Goal: Obtain resource: Obtain resource

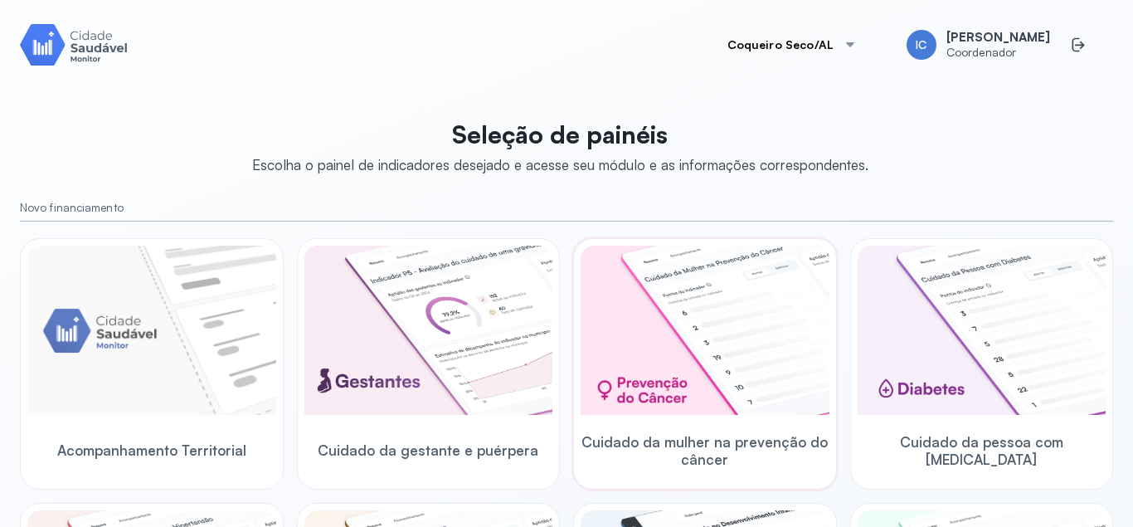
click at [703, 378] on img at bounding box center [705, 329] width 249 height 169
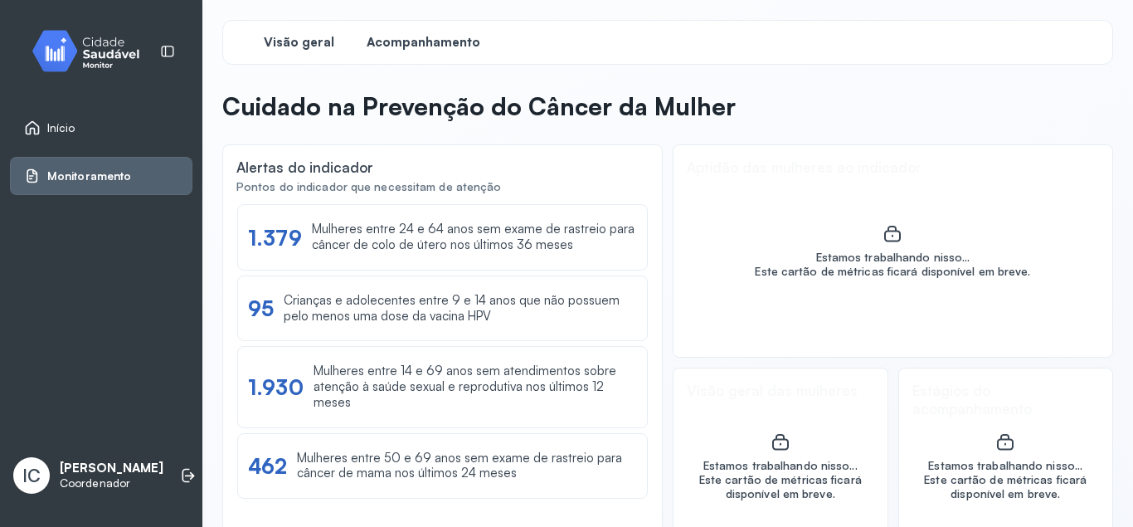
click at [425, 40] on span "Acompanhamento" at bounding box center [424, 43] width 114 height 16
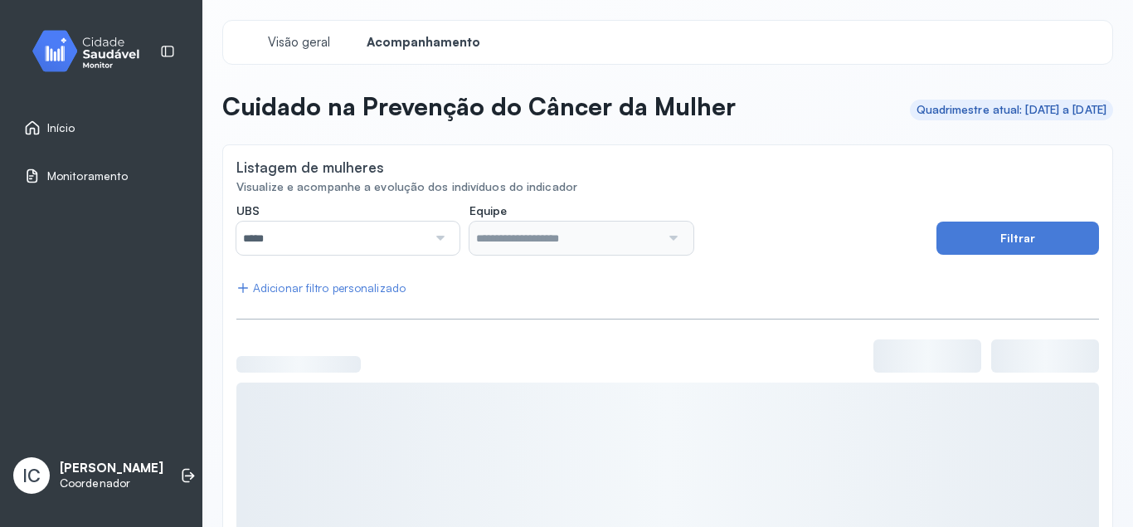
click at [440, 232] on div at bounding box center [438, 237] width 22 height 33
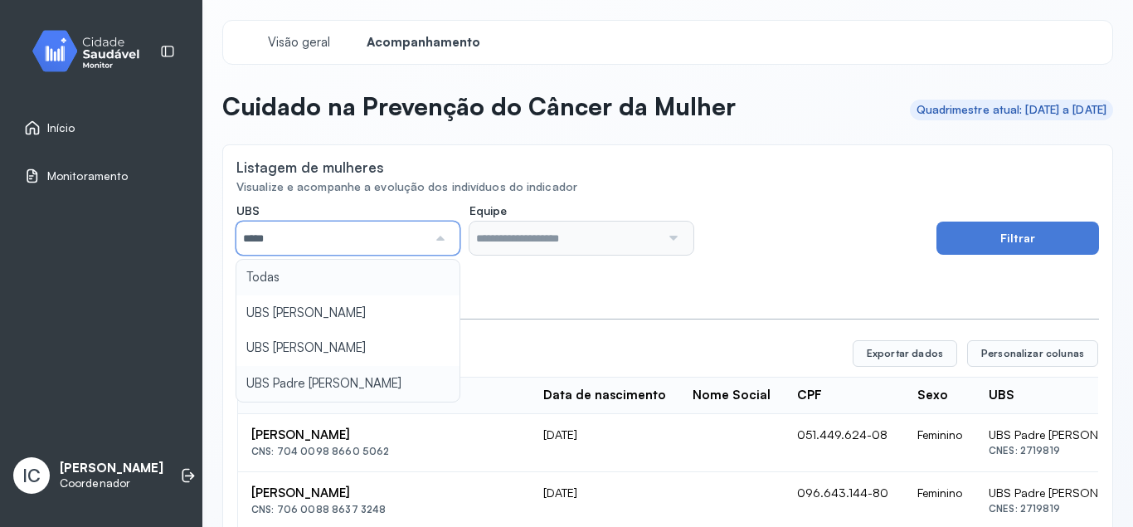
type input "*****"
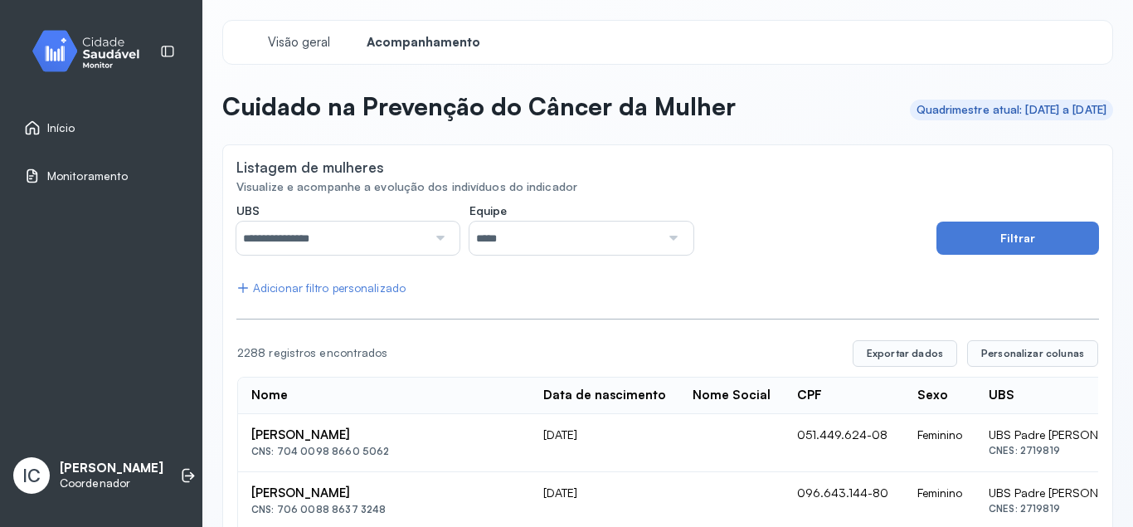
click at [982, 245] on button "Filtrar" at bounding box center [1017, 237] width 163 height 33
click at [915, 343] on button "Exportar dados" at bounding box center [905, 353] width 104 height 27
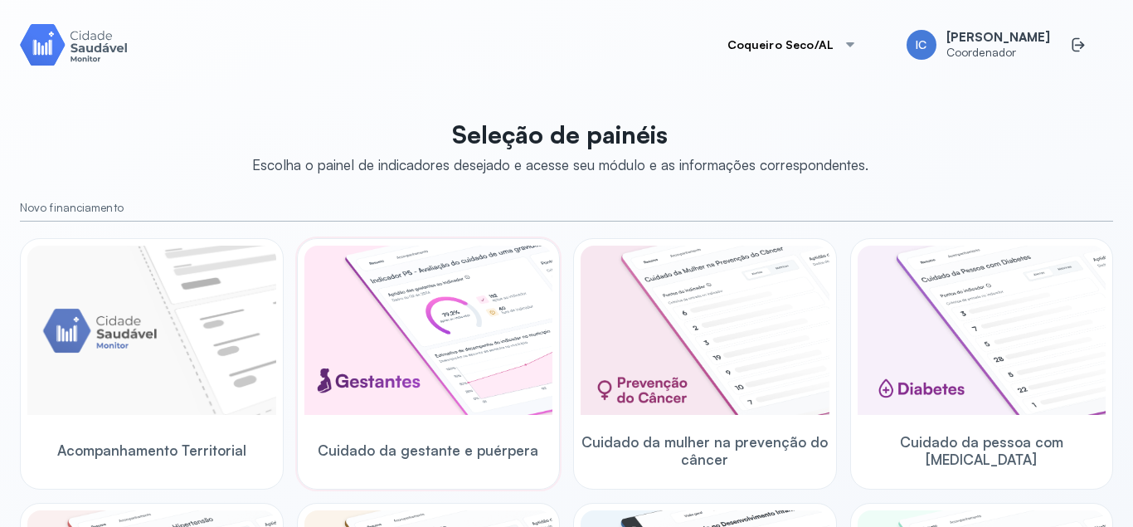
click at [385, 343] on img at bounding box center [428, 329] width 249 height 169
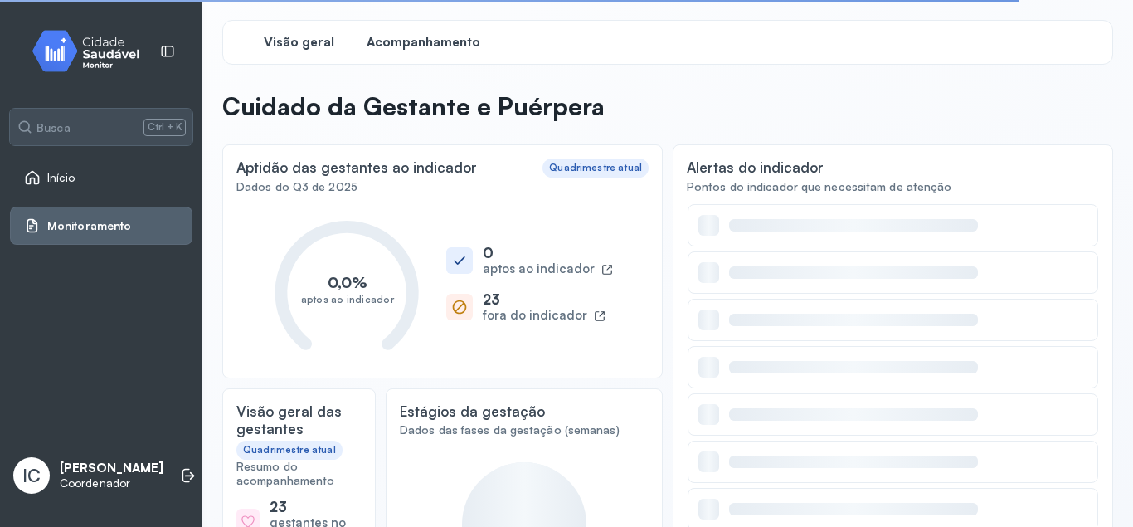
click at [428, 46] on span "Acompanhamento" at bounding box center [424, 43] width 114 height 16
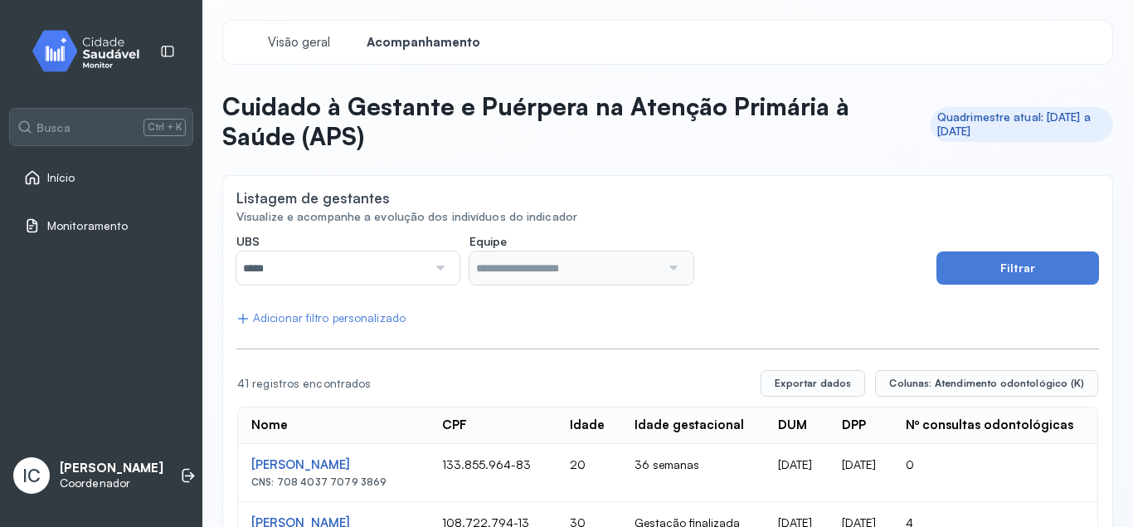
click at [442, 266] on div at bounding box center [438, 267] width 22 height 33
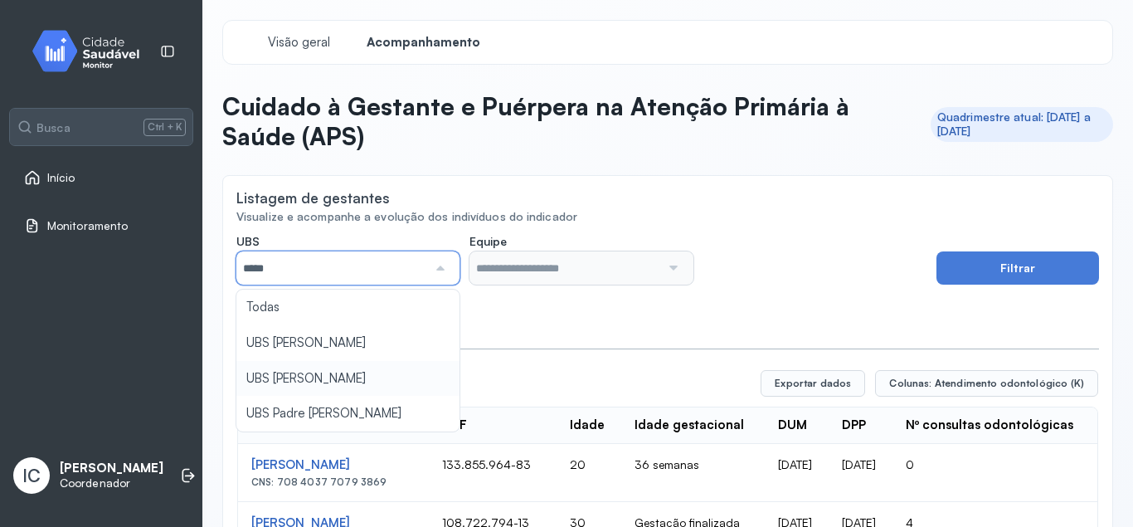
type input "*****"
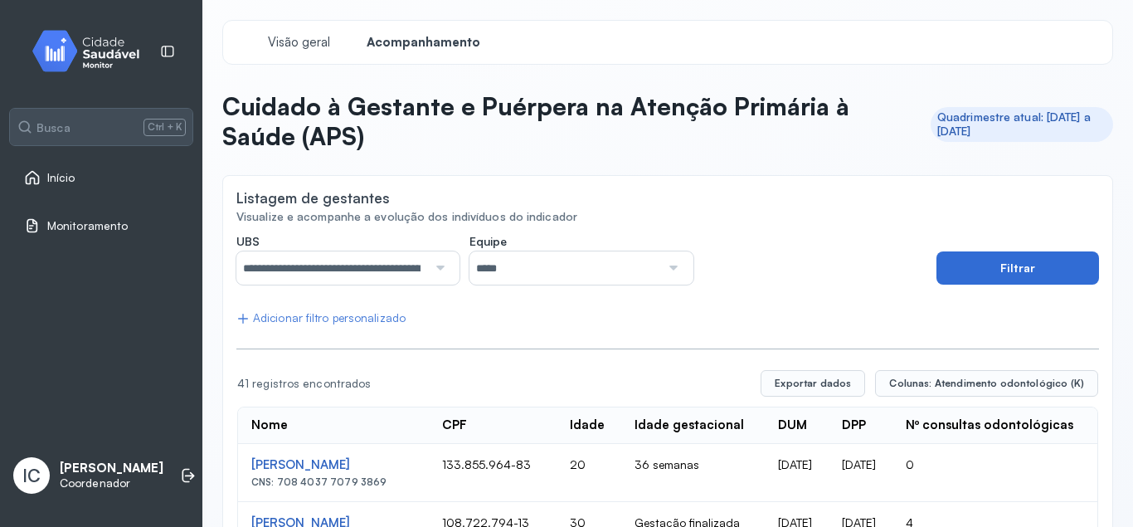
click at [1008, 265] on button "Filtrar" at bounding box center [1017, 267] width 163 height 33
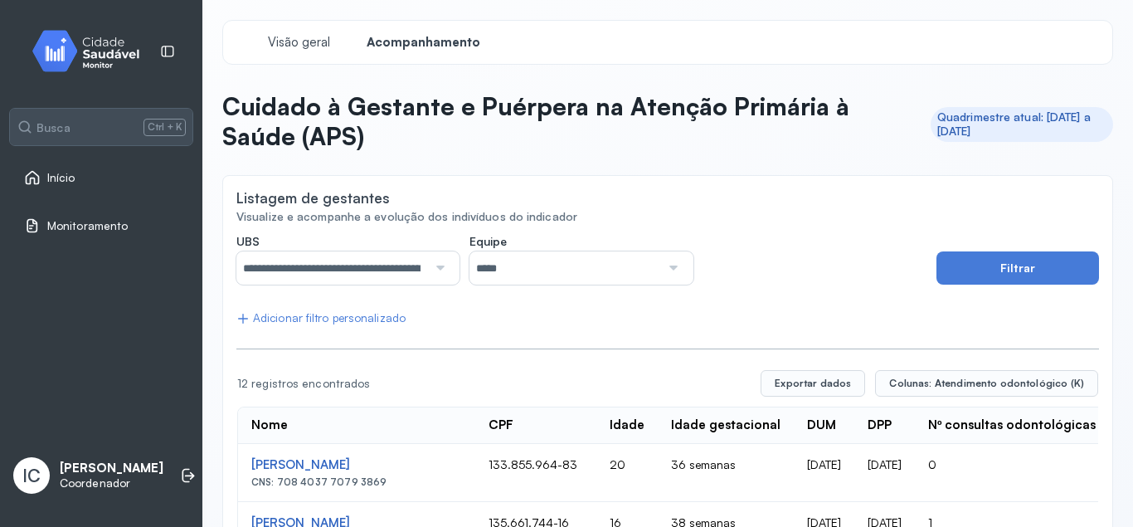
click at [347, 316] on div "Adicionar filtro personalizado" at bounding box center [320, 318] width 169 height 14
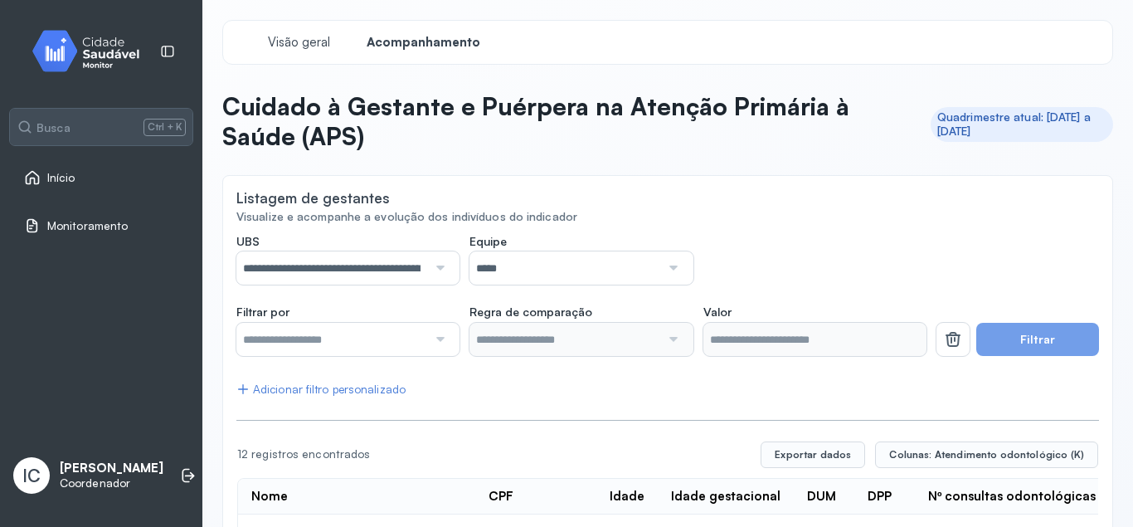
click at [442, 339] on div at bounding box center [438, 339] width 22 height 33
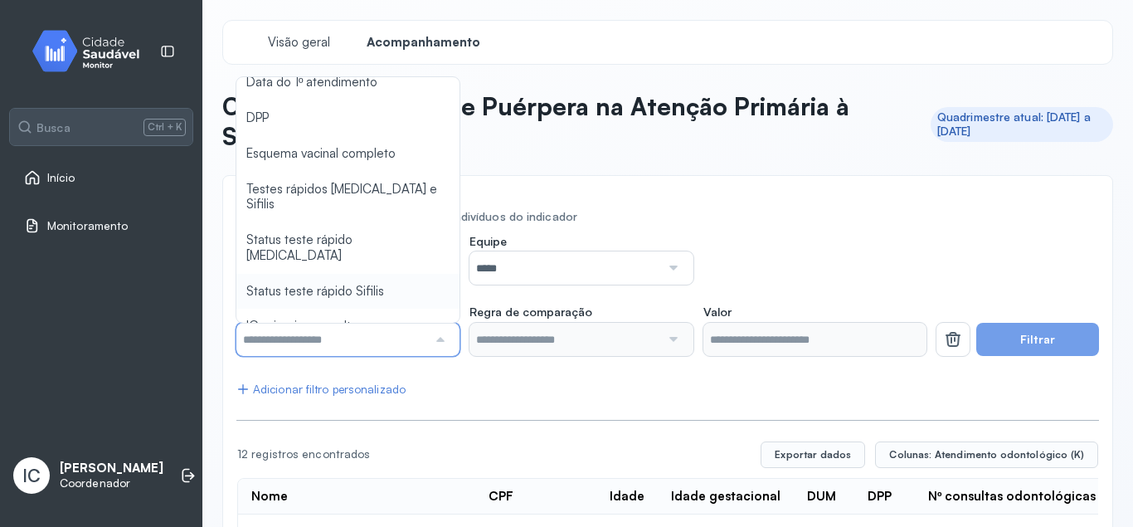
scroll to position [284, 0]
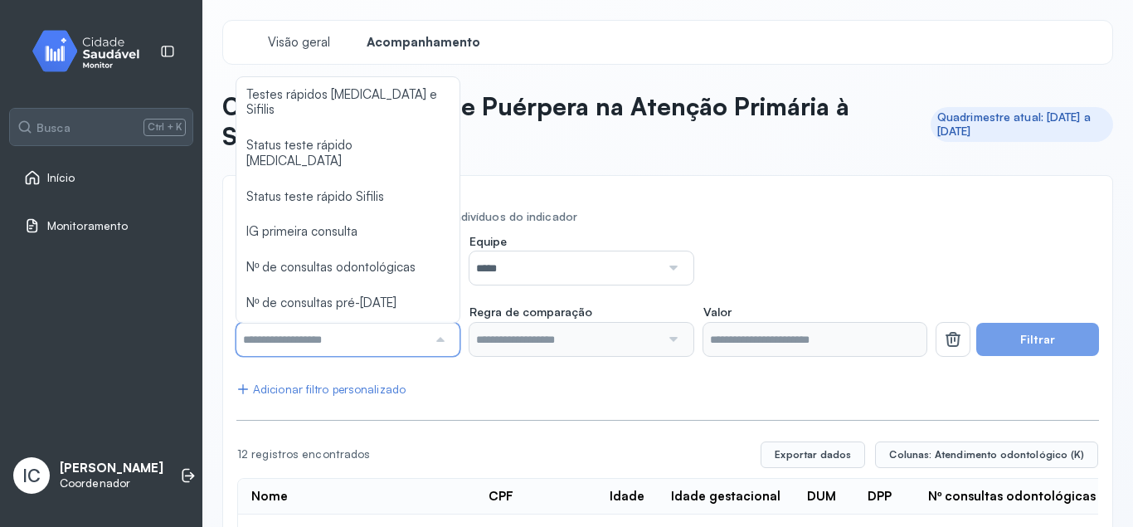
type input "*******"
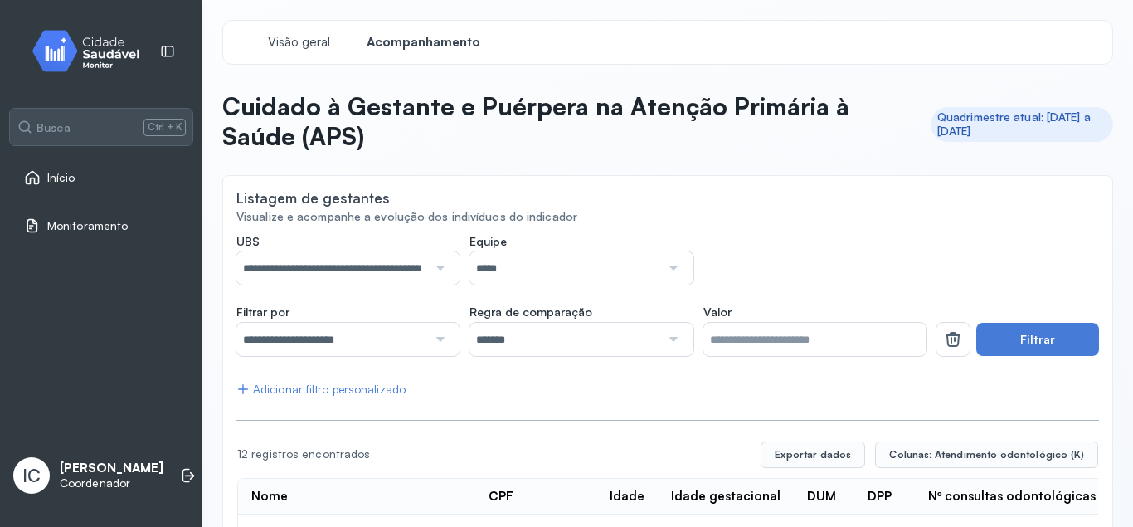
click at [912, 338] on input "*" at bounding box center [814, 339] width 223 height 33
click at [566, 337] on input "*******" at bounding box center [564, 339] width 191 height 33
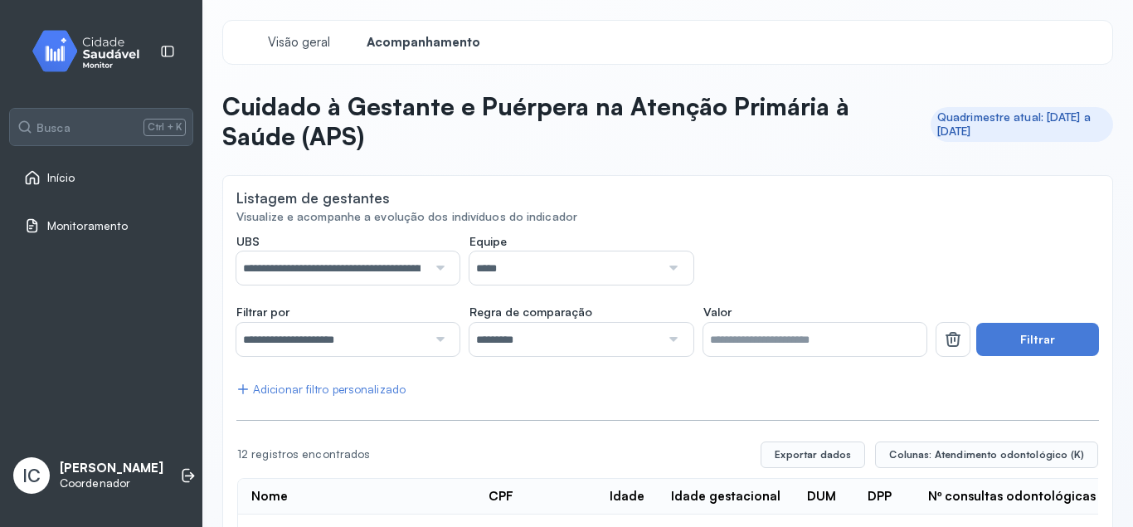
click at [727, 334] on input "*" at bounding box center [814, 339] width 223 height 33
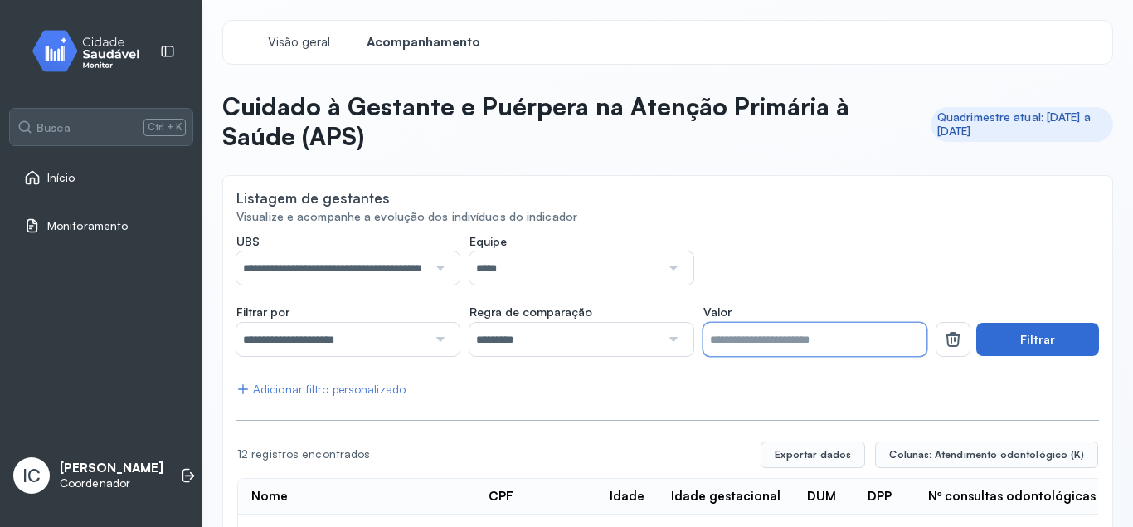
type input "*"
click at [1027, 331] on button "Filtrar" at bounding box center [1037, 339] width 123 height 33
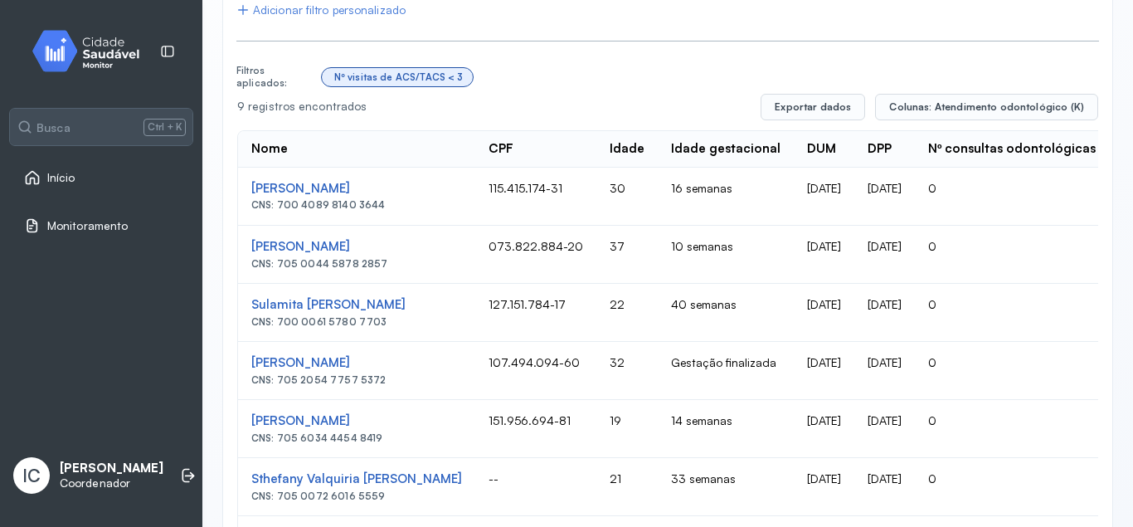
scroll to position [279, 0]
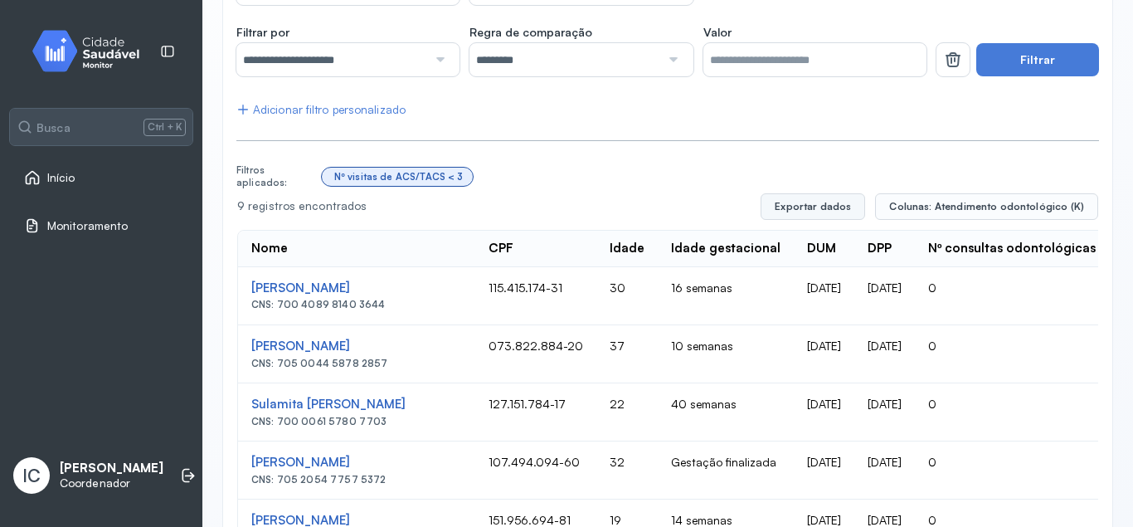
click at [842, 203] on button "Exportar dados" at bounding box center [812, 206] width 104 height 27
click at [921, 209] on span "Colunas: Atendimento odontológico (K)" at bounding box center [986, 206] width 195 height 13
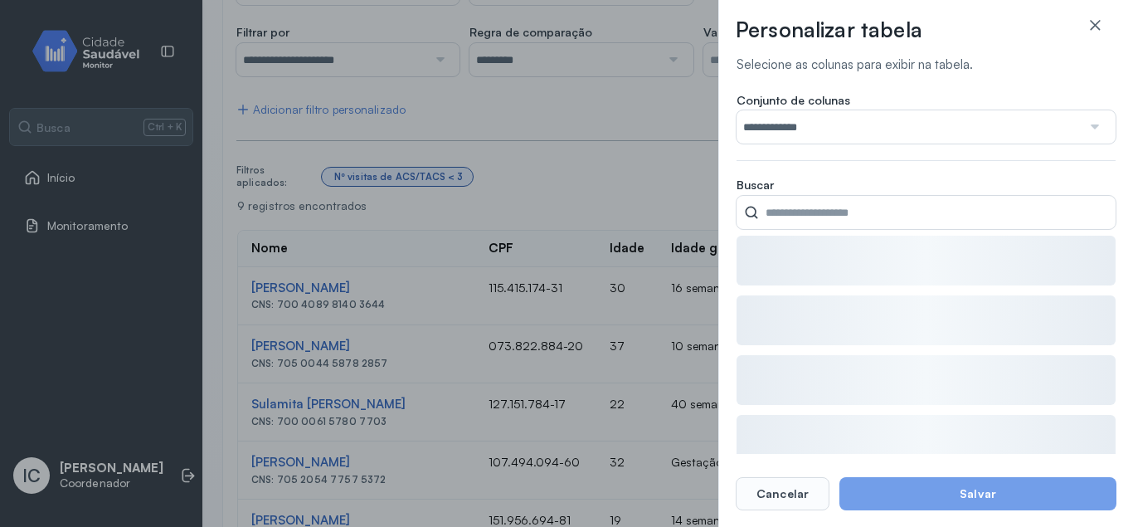
type input "**********"
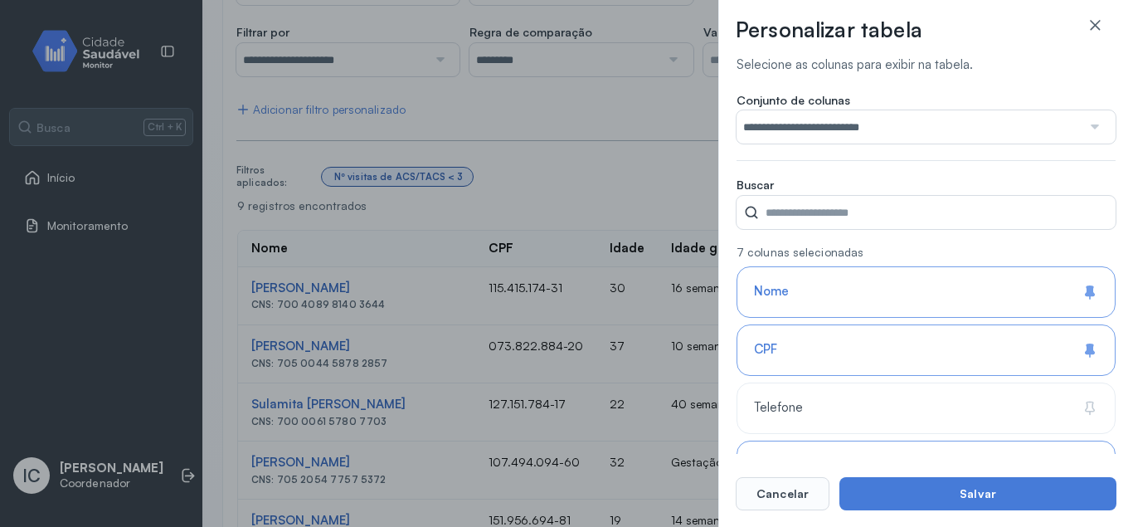
click at [1091, 121] on div at bounding box center [1093, 126] width 24 height 33
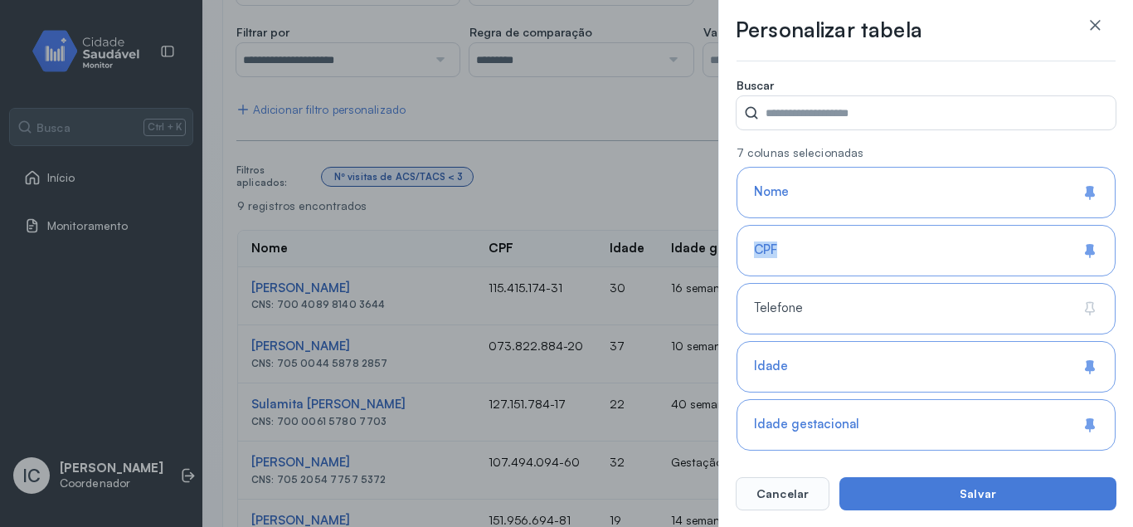
scroll to position [299, 0]
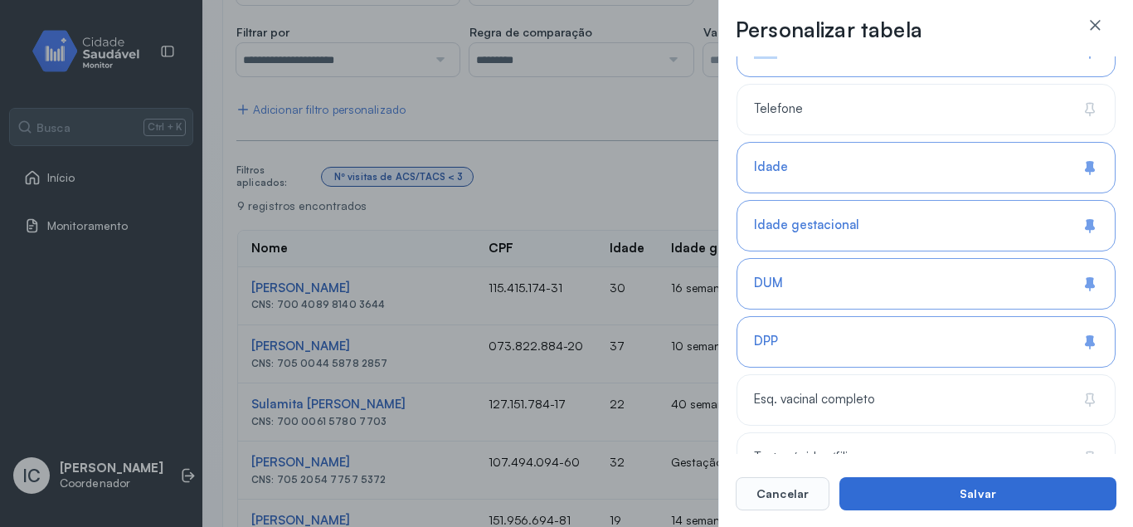
click at [934, 491] on button "Salvar" at bounding box center [977, 493] width 277 height 33
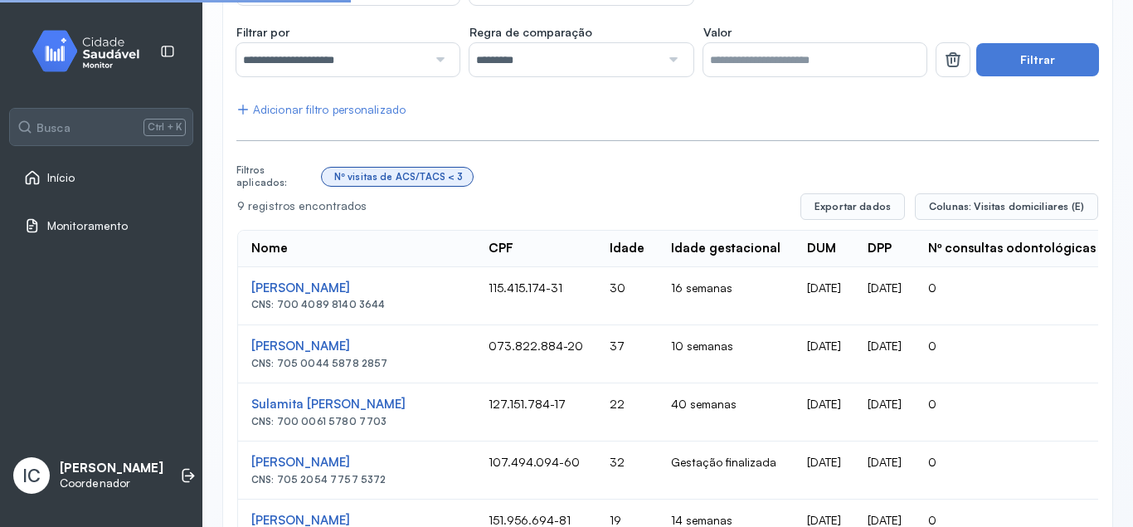
scroll to position [271, 0]
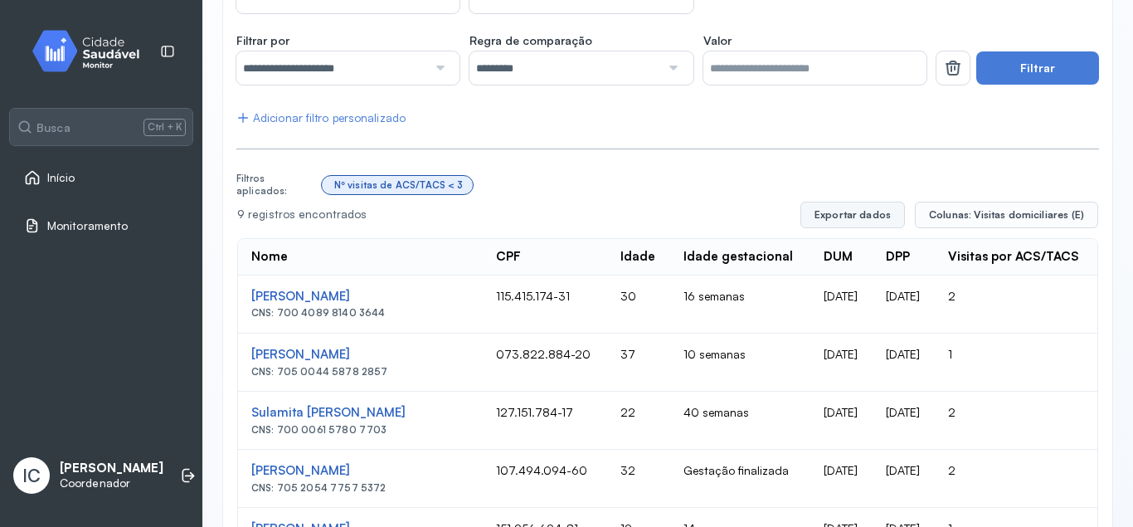
click at [853, 209] on button "Exportar dados" at bounding box center [852, 215] width 104 height 27
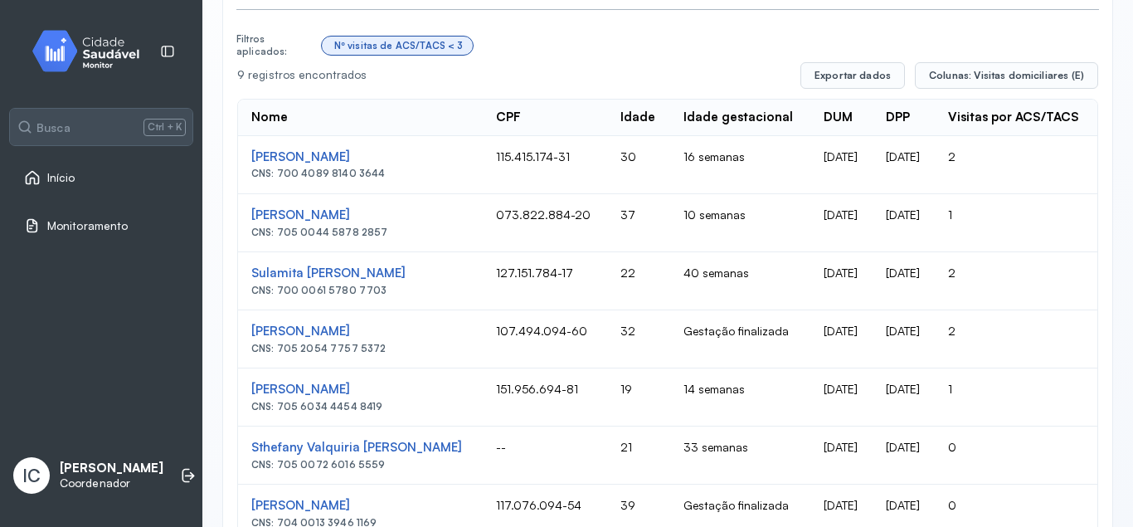
scroll to position [578, 0]
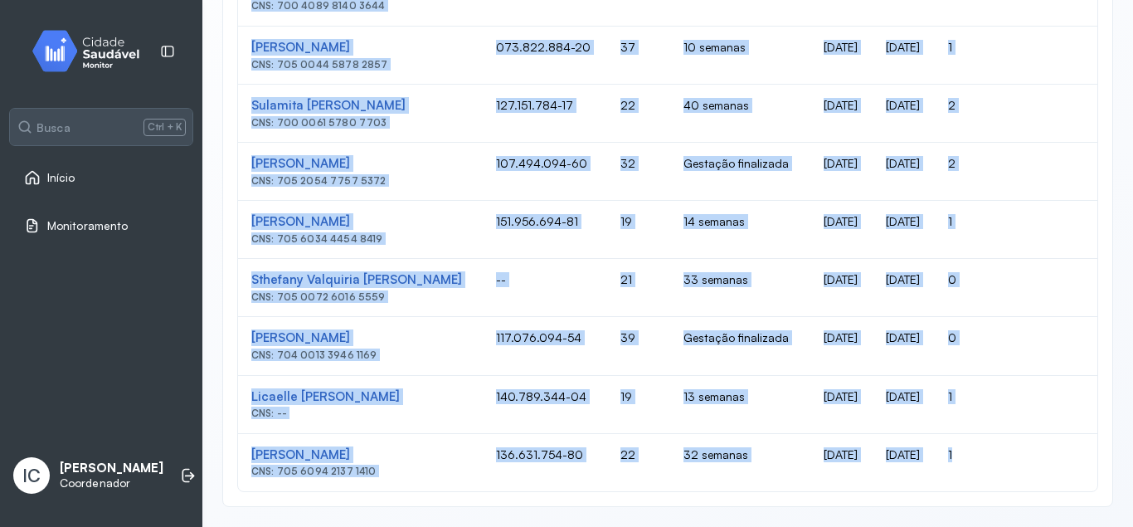
drag, startPoint x: 250, startPoint y: 128, endPoint x: 989, endPoint y: 459, distance: 808.9
click at [989, 459] on div "**********" at bounding box center [667, 52] width 891 height 910
copy div "5 loremipsu dolorsitame Consecte adipi Elitsed: Doeiusm temporincidi (U) Labo E…"
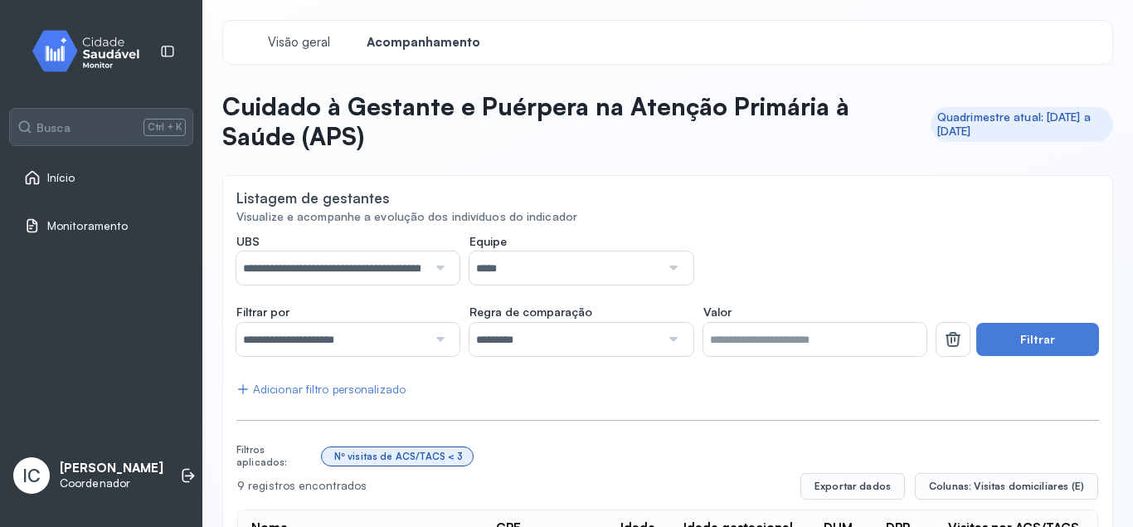
click at [445, 270] on div at bounding box center [438, 267] width 22 height 33
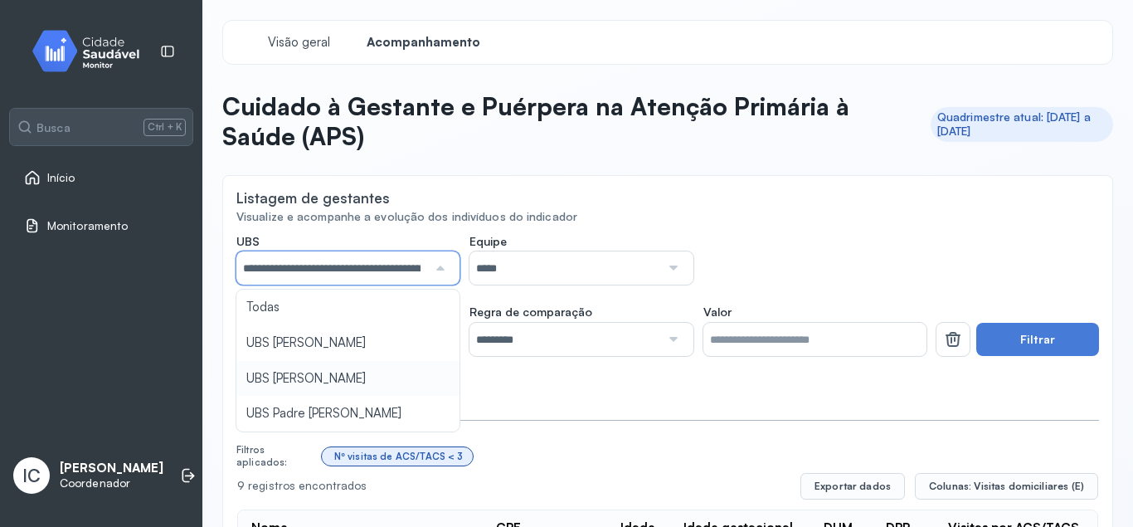
scroll to position [0, 49]
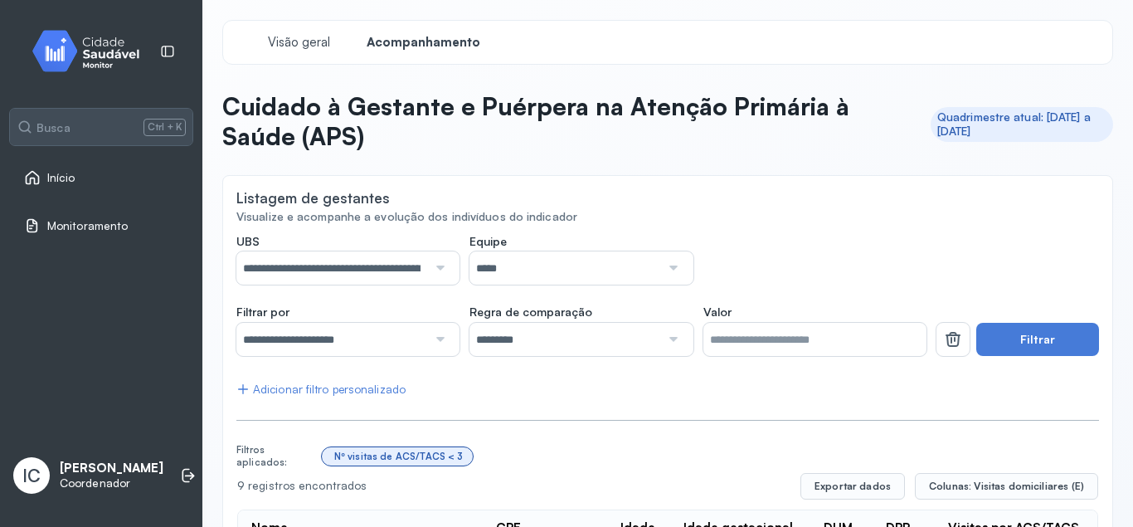
click at [436, 263] on div at bounding box center [438, 267] width 22 height 33
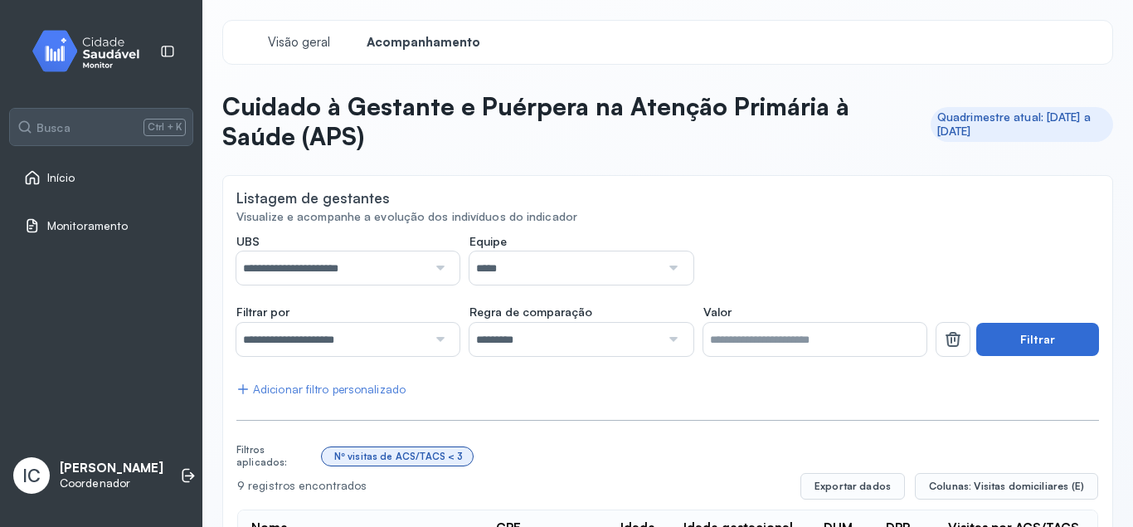
click at [1013, 333] on button "Filtrar" at bounding box center [1037, 339] width 123 height 33
click at [975, 251] on div "**********" at bounding box center [667, 259] width 862 height 51
click at [1064, 333] on button "Filtrar" at bounding box center [1037, 339] width 123 height 33
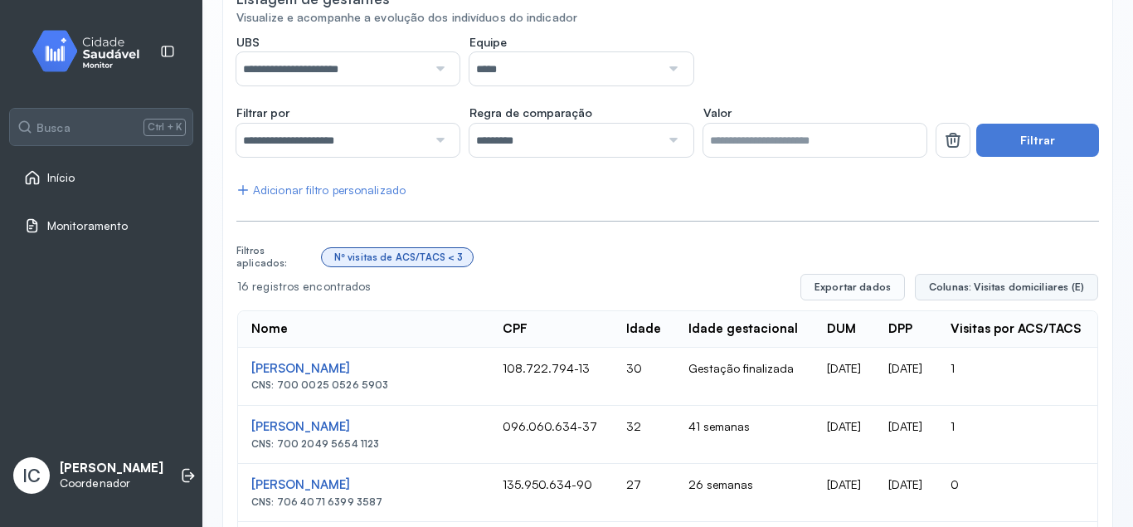
click at [971, 281] on span "Colunas: Visitas domiciliares (E)" at bounding box center [1006, 286] width 155 height 13
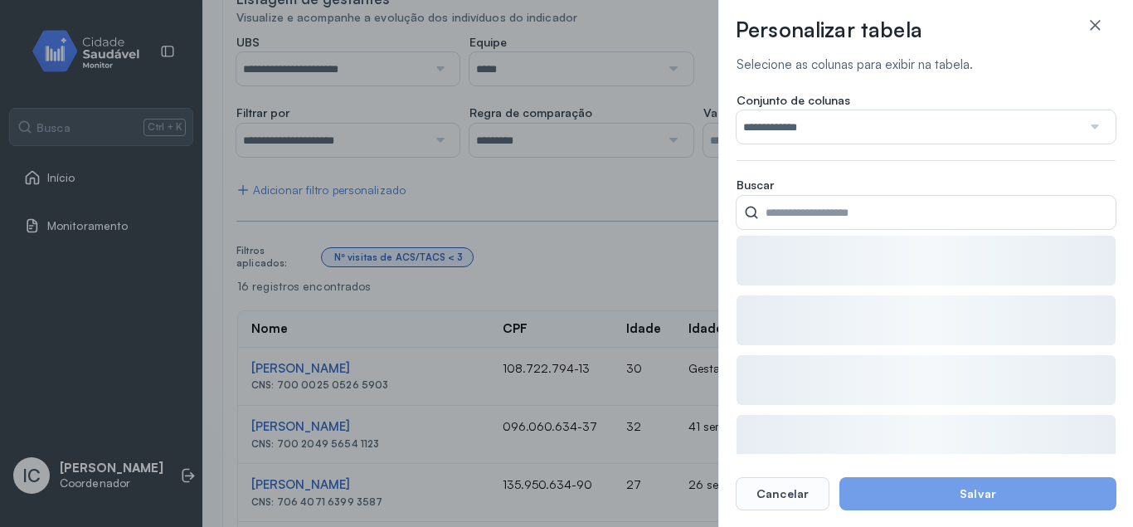
type input "**********"
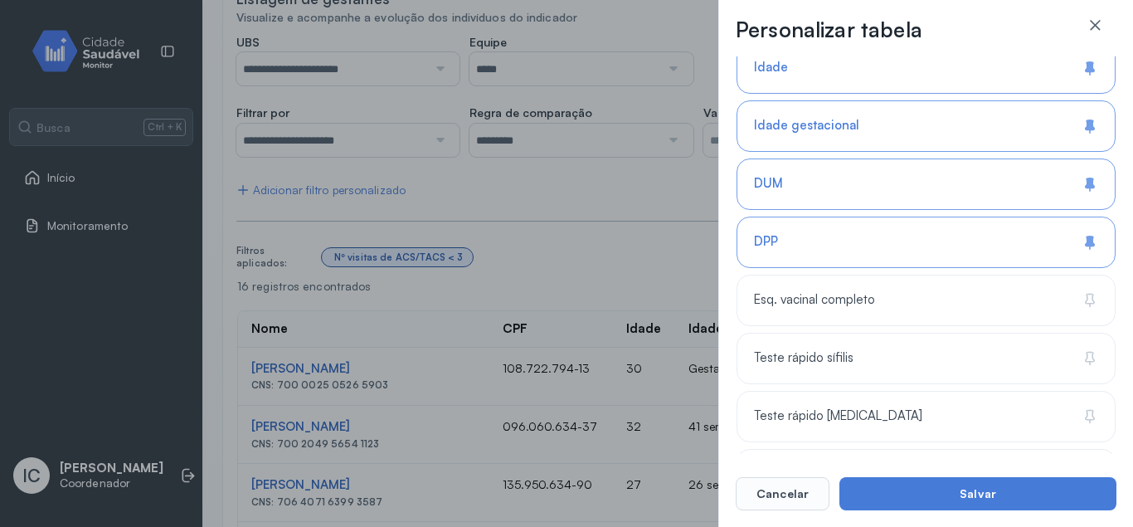
scroll to position [597, 0]
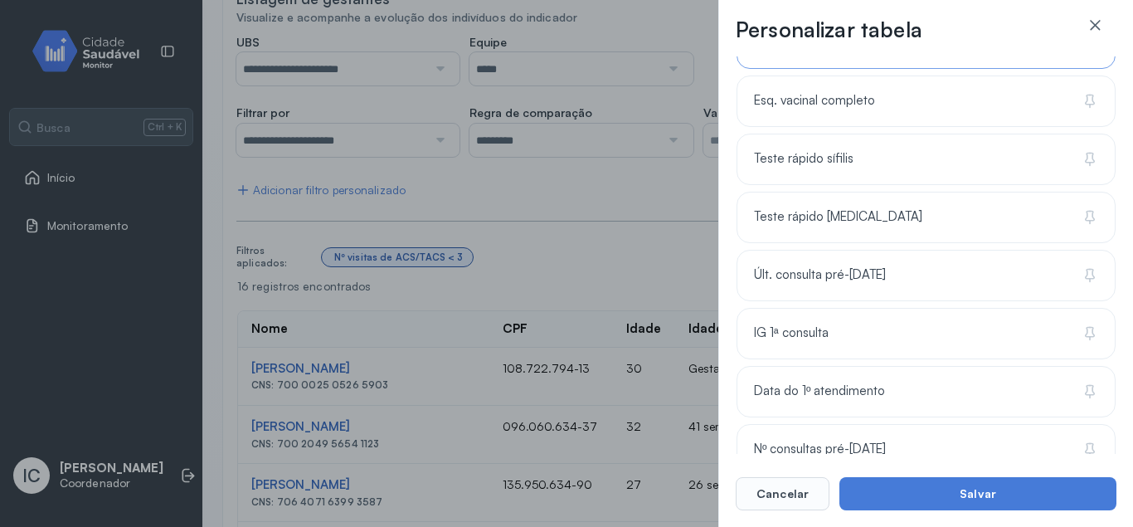
click at [675, 214] on div "**********" at bounding box center [566, 263] width 1133 height 527
click at [795, 486] on button "Cancelar" at bounding box center [783, 493] width 94 height 33
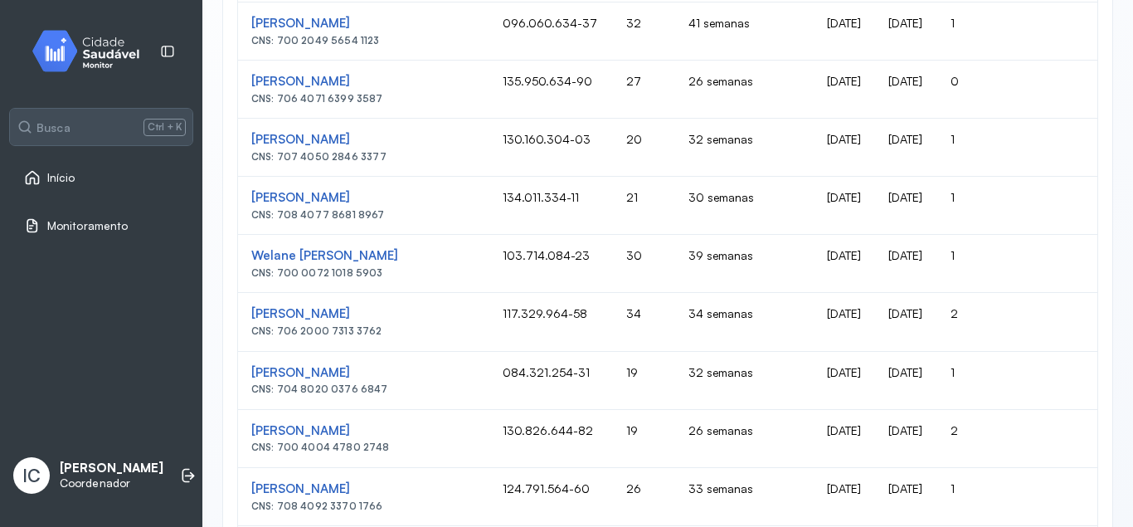
scroll to position [985, 0]
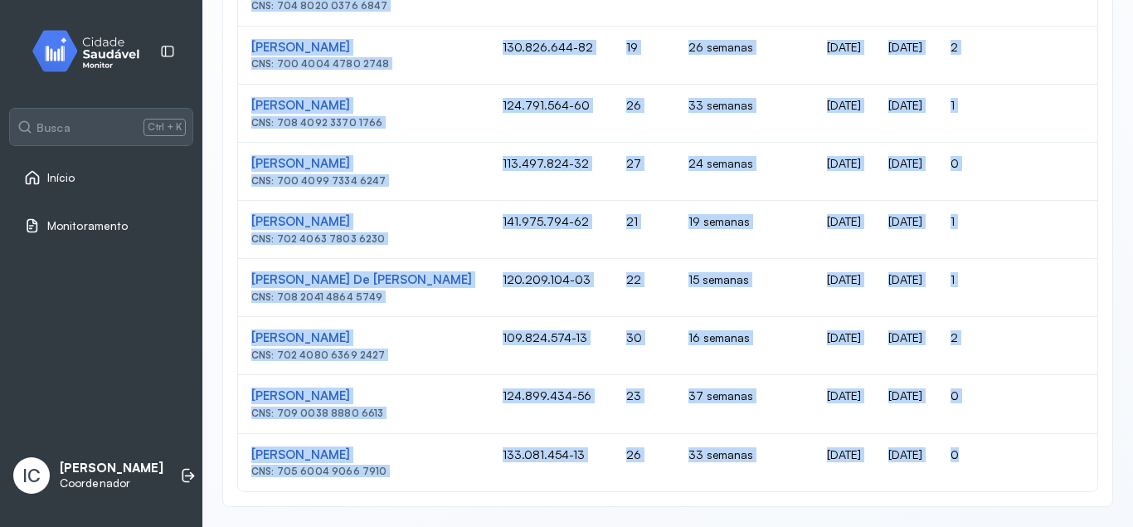
drag, startPoint x: 248, startPoint y: 119, endPoint x: 1055, endPoint y: 459, distance: 875.6
click at [1055, 459] on table "Nome CPF Idade Idade gestacional DUM DPP Visitas por ACS/TACS [PERSON_NAME] CNS…" at bounding box center [667, 8] width 861 height 968
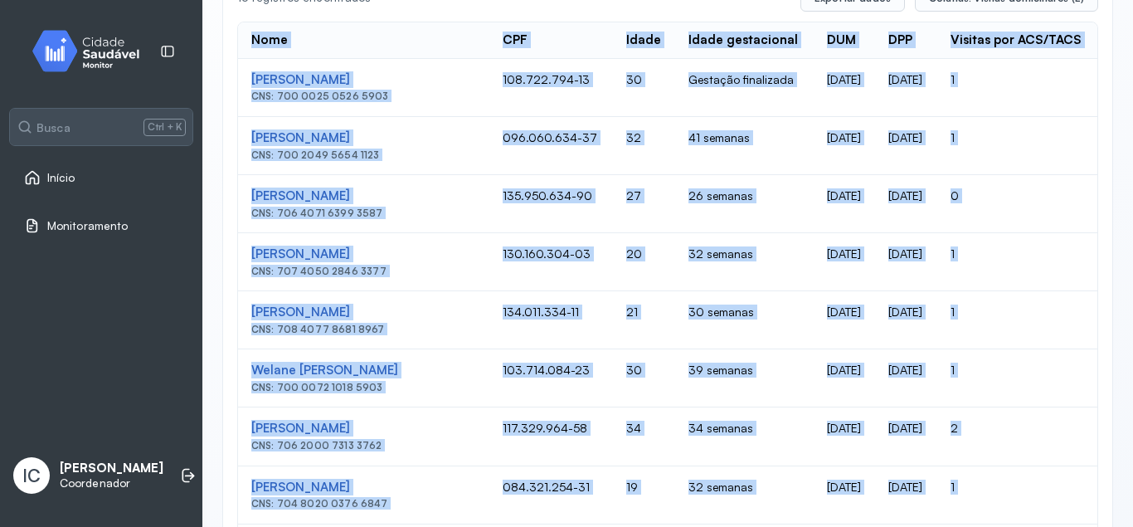
scroll to position [189, 0]
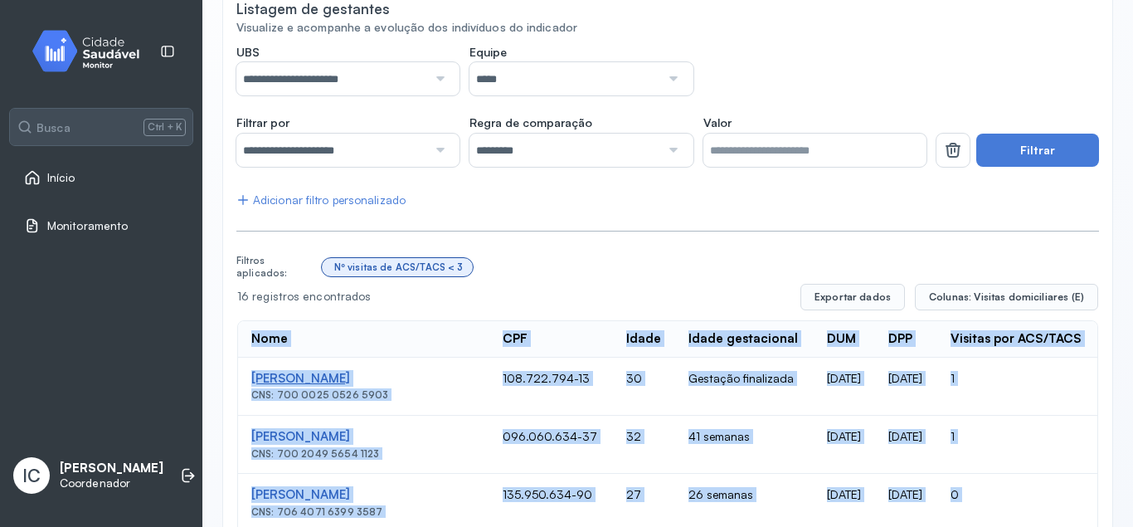
copy table "Lore IPS Dolor Sitam consectetur ADI ELI Seddoei tem INC/UTLA Etdolo Magna Aliq…"
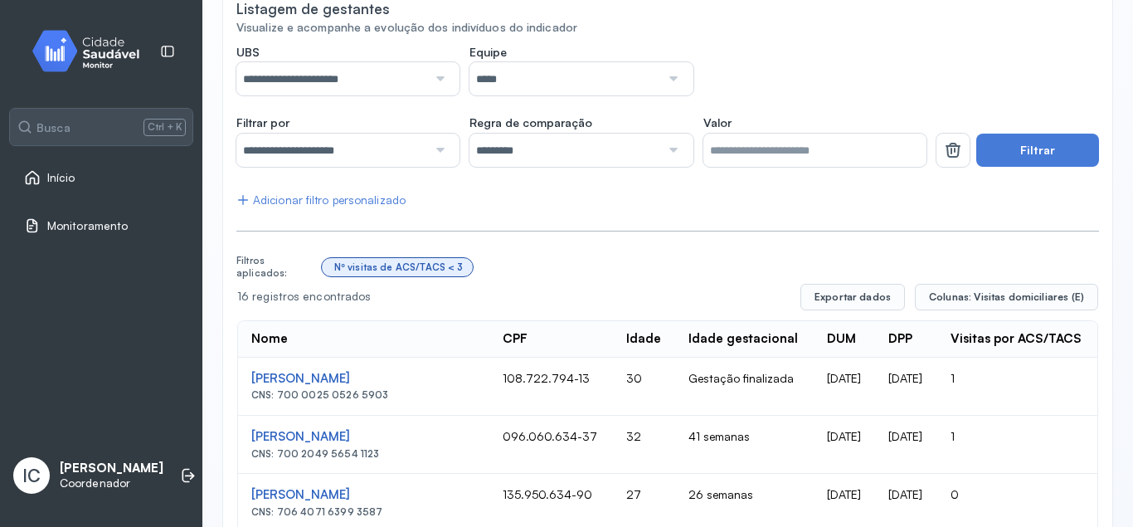
click at [445, 75] on div at bounding box center [438, 78] width 22 height 33
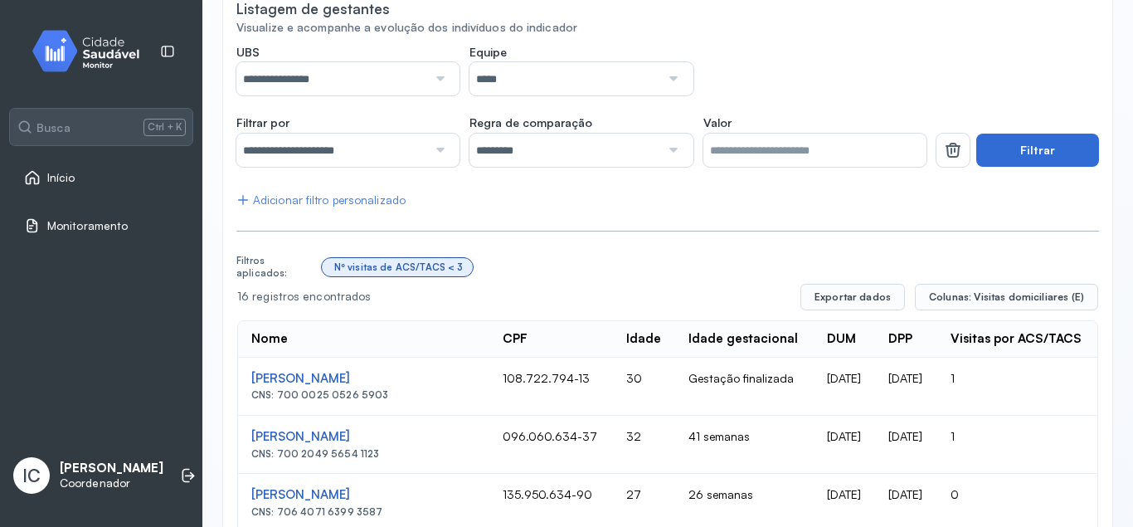
click at [1008, 144] on button "Filtrar" at bounding box center [1037, 150] width 123 height 33
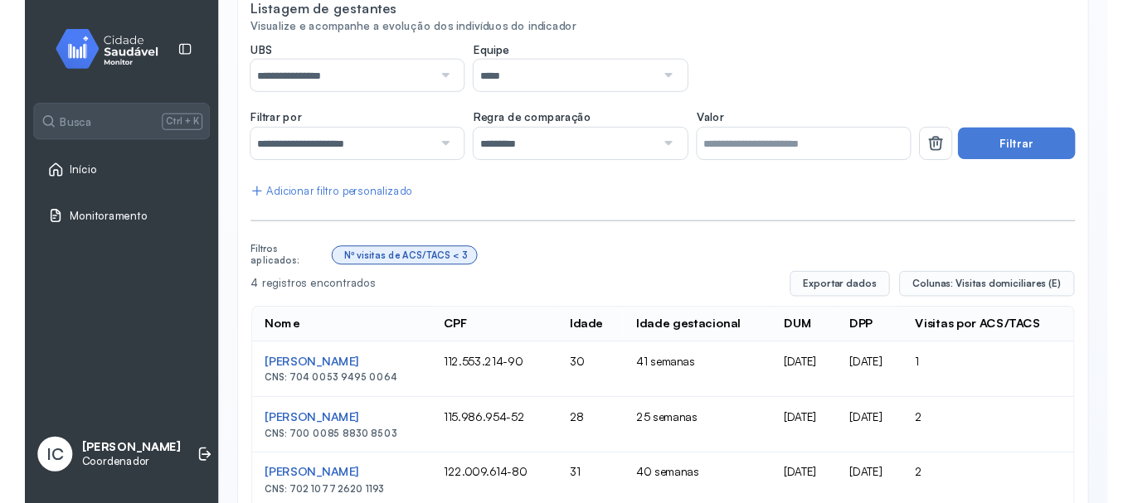
scroll to position [287, 0]
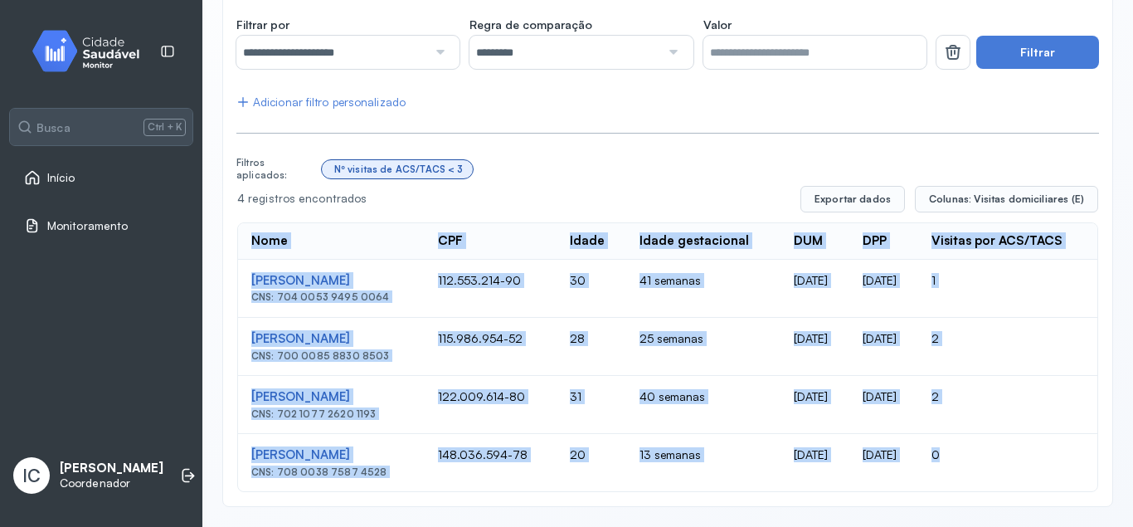
drag, startPoint x: 252, startPoint y: 327, endPoint x: 1010, endPoint y: 449, distance: 767.9
click at [1010, 449] on table "Nome CPF Idade Idade gestacional DUM DPP Visitas por ACS/TACS [PERSON_NAME] CNS…" at bounding box center [667, 357] width 861 height 270
copy table "Nome CPF Idade Idade gestacional DUM DPP Visitas por ACS/TACS [PERSON_NAME] CNS…"
